Goal: Information Seeking & Learning: Learn about a topic

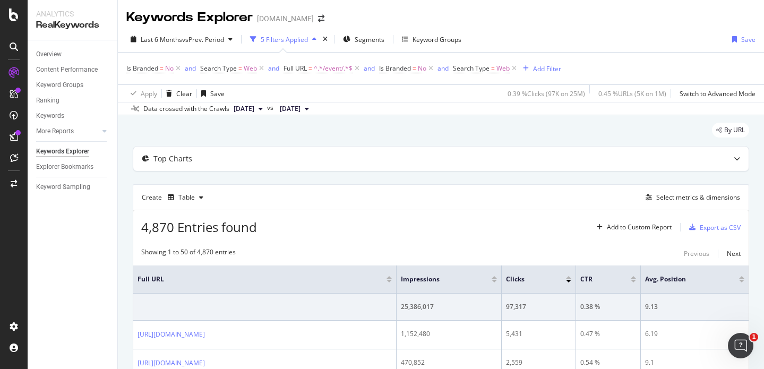
click at [294, 36] on div "5 Filters Applied" at bounding box center [284, 39] width 47 height 9
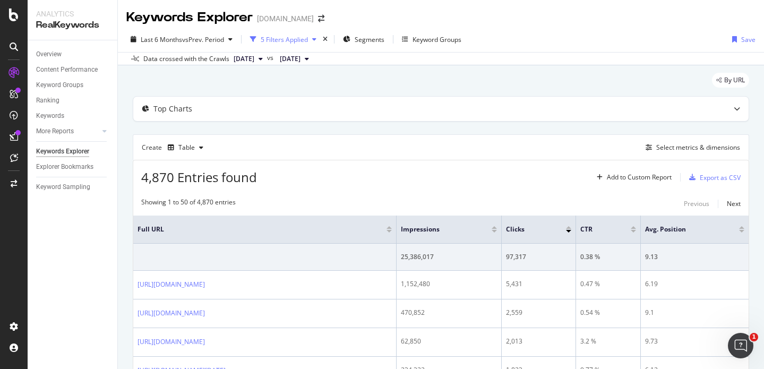
click at [299, 42] on div "5 Filters Applied" at bounding box center [284, 39] width 47 height 9
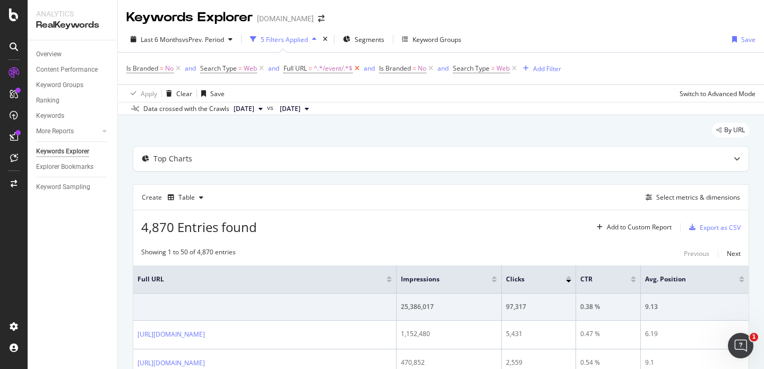
click at [357, 69] on icon at bounding box center [357, 68] width 9 height 11
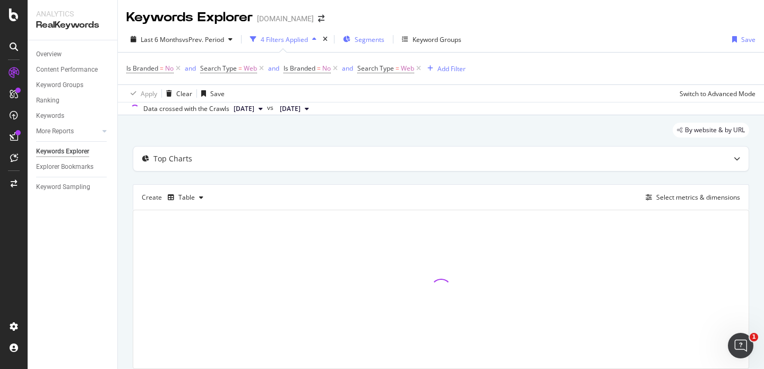
click at [365, 33] on div "Segments" at bounding box center [363, 39] width 41 height 16
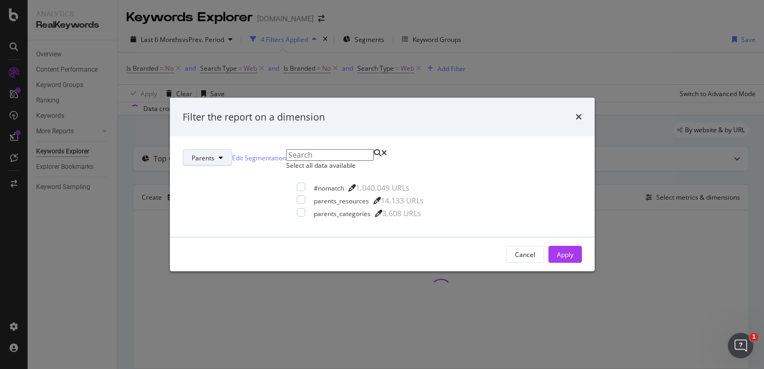
click at [214, 153] on span "Parents" at bounding box center [203, 157] width 23 height 9
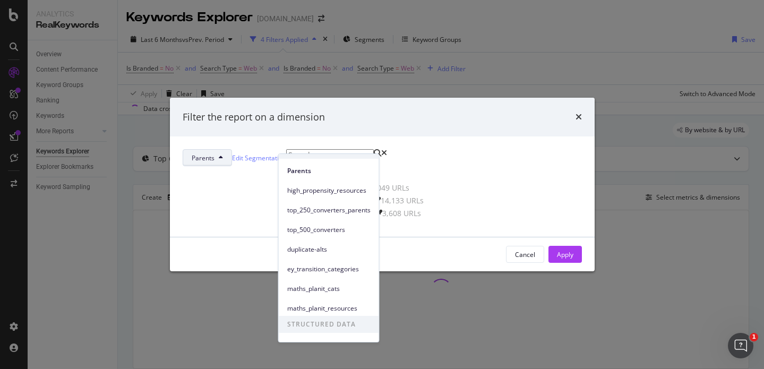
scroll to position [125, 0]
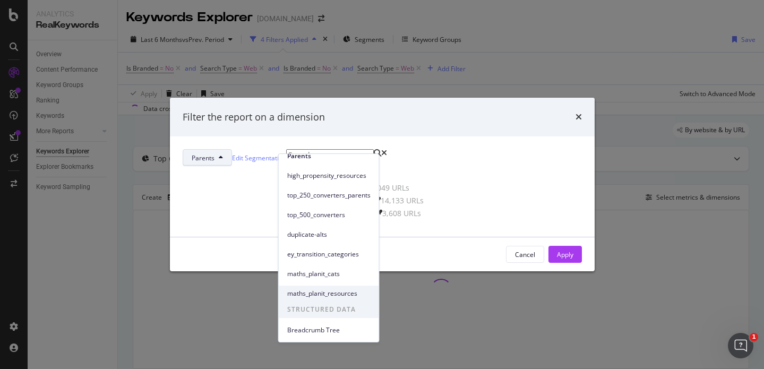
click at [328, 289] on span "maths_planit_resources" at bounding box center [328, 294] width 83 height 10
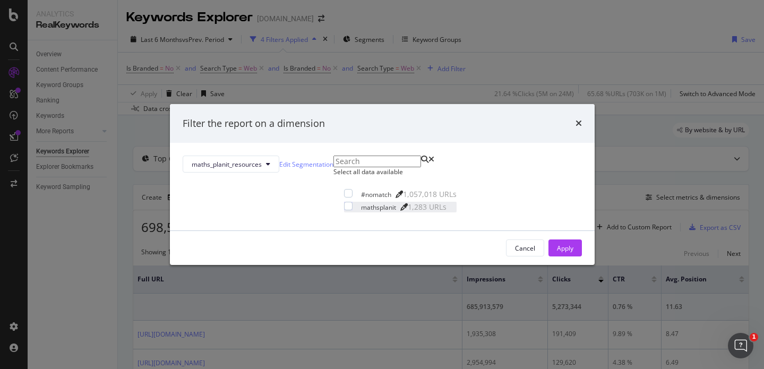
click at [402, 211] on div "modal" at bounding box center [403, 206] width 7 height 7
click at [262, 160] on span "maths_planit_resources" at bounding box center [227, 164] width 70 height 9
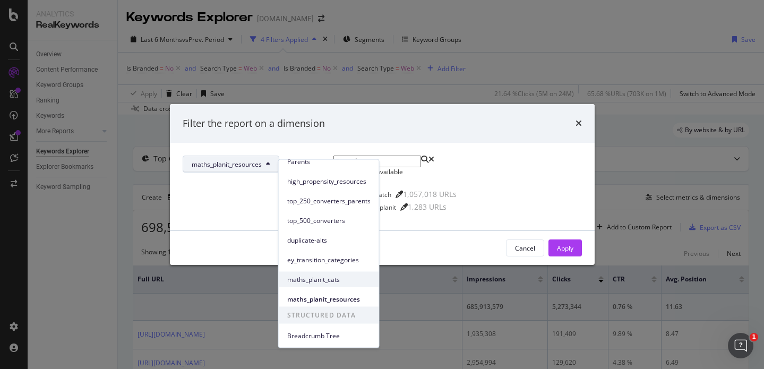
click at [325, 280] on span "maths_planit_cats" at bounding box center [328, 279] width 83 height 10
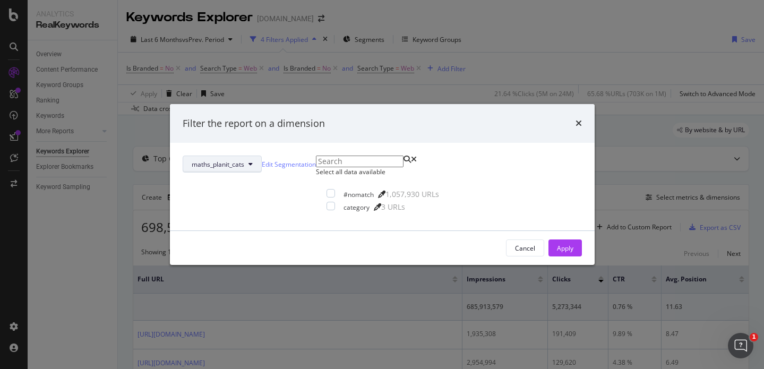
click at [244, 160] on span "maths_planit_cats" at bounding box center [218, 164] width 53 height 9
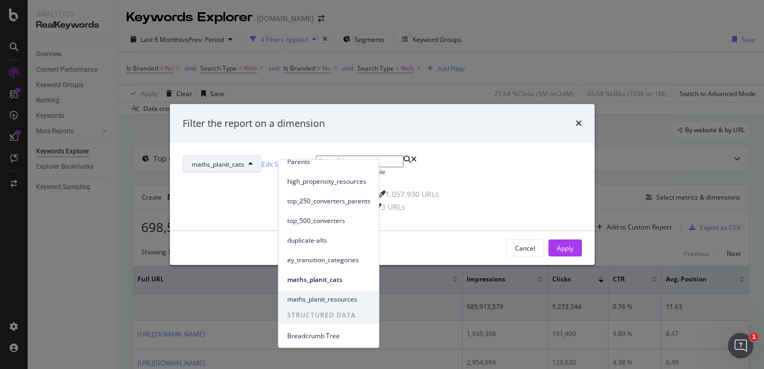
click at [319, 301] on span "maths_planit_resources" at bounding box center [328, 299] width 83 height 10
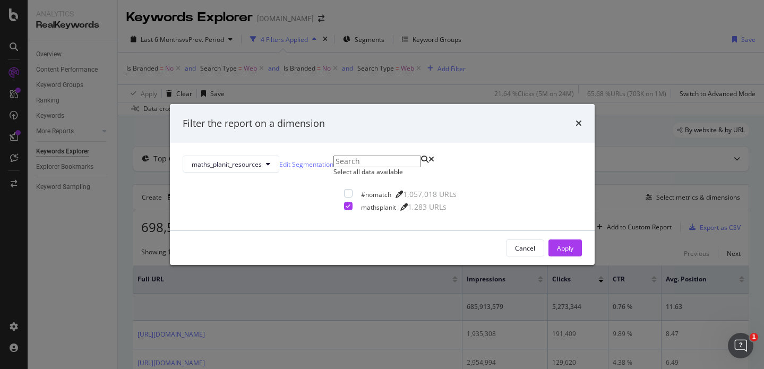
click at [557, 253] on div "Apply" at bounding box center [565, 248] width 16 height 9
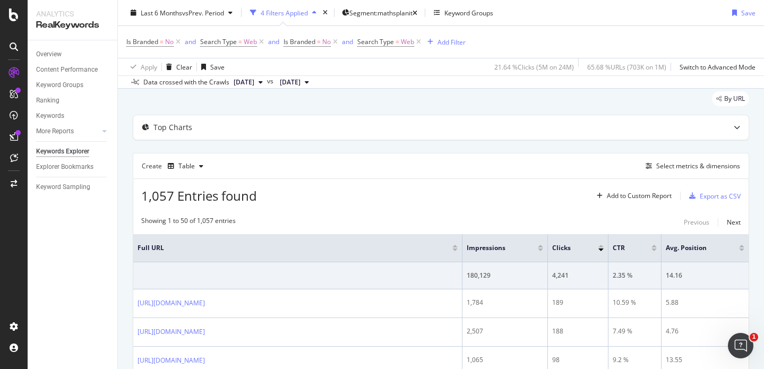
scroll to position [30, 0]
click at [676, 166] on div "Select metrics & dimensions" at bounding box center [698, 166] width 84 height 9
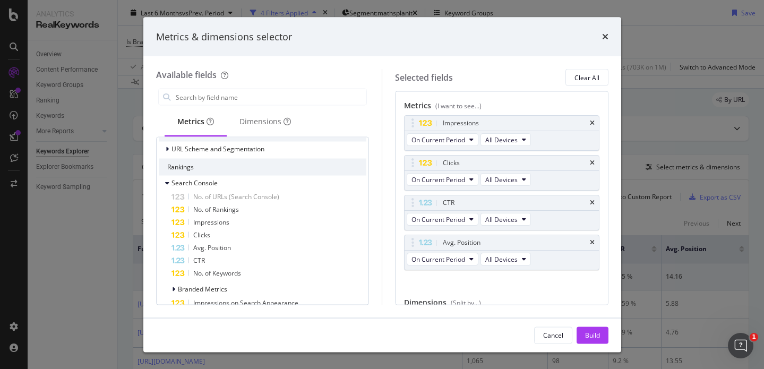
scroll to position [124, 0]
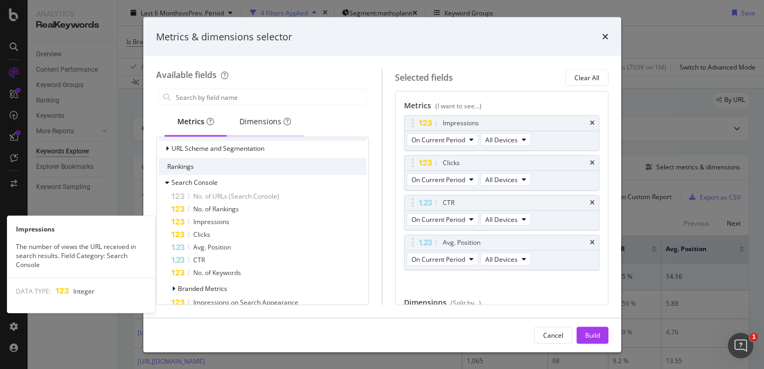
click at [253, 114] on div "Dimensions" at bounding box center [265, 122] width 77 height 29
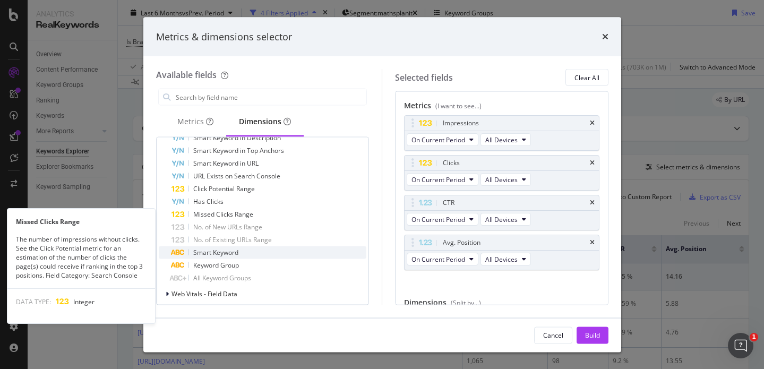
scroll to position [509, 0]
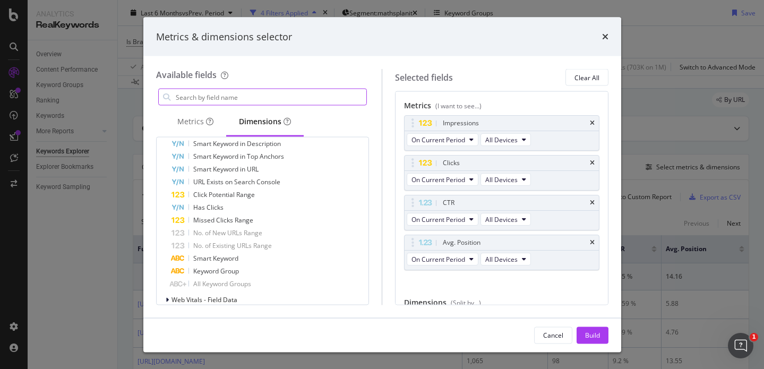
click at [216, 93] on input "modal" at bounding box center [271, 97] width 192 height 16
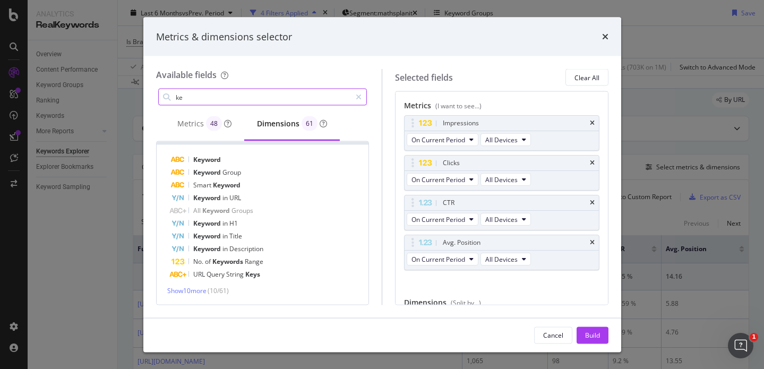
scroll to position [13, 0]
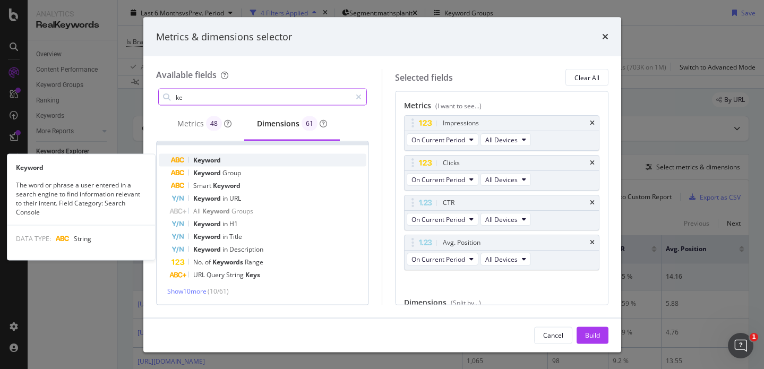
type input "ke"
click at [215, 159] on span "Keyword" at bounding box center [207, 160] width 28 height 9
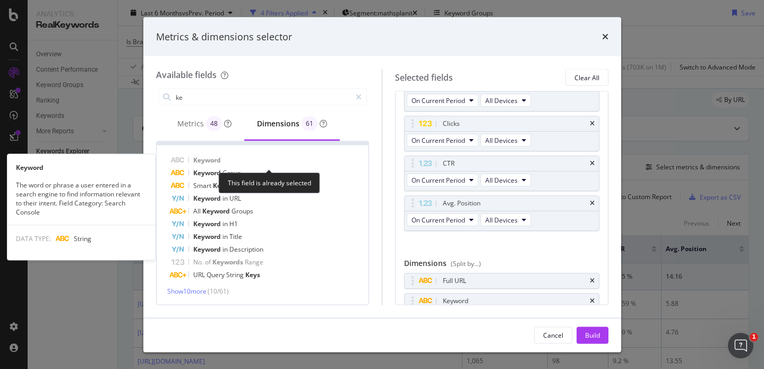
scroll to position [44, 0]
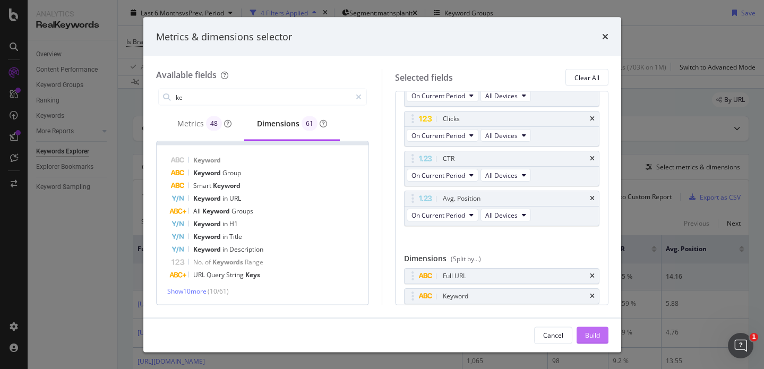
click at [595, 334] on div "Build" at bounding box center [592, 334] width 15 height 9
